Goal: Task Accomplishment & Management: Use online tool/utility

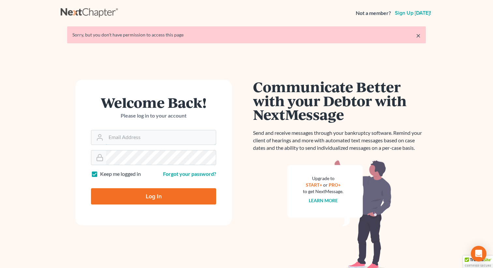
type input "marty@attorneyok.com"
click at [155, 198] on input "Log In" at bounding box center [153, 196] width 125 height 16
type input "Thinking..."
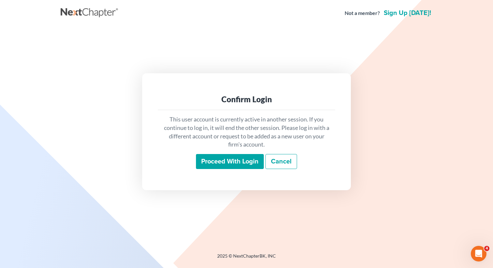
click at [226, 159] on input "Proceed with login" at bounding box center [230, 161] width 68 height 15
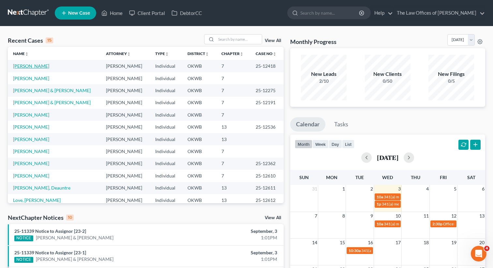
click at [20, 66] on link "Ball, Barbra" at bounding box center [31, 66] width 36 height 6
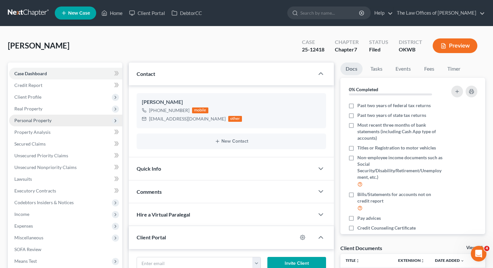
click at [52, 121] on span "Personal Property" at bounding box center [65, 121] width 113 height 12
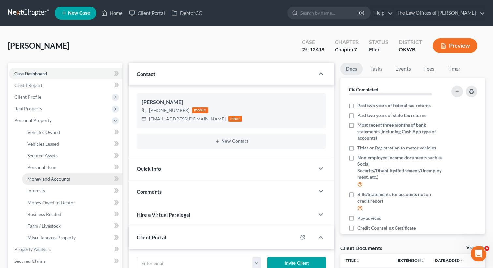
click at [67, 181] on span "Money and Accounts" at bounding box center [48, 179] width 43 height 6
